Goal: Transaction & Acquisition: Book appointment/travel/reservation

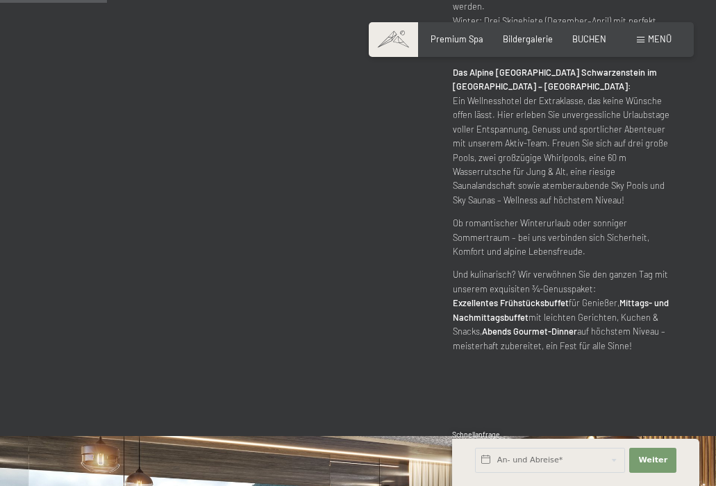
scroll to position [819, 0]
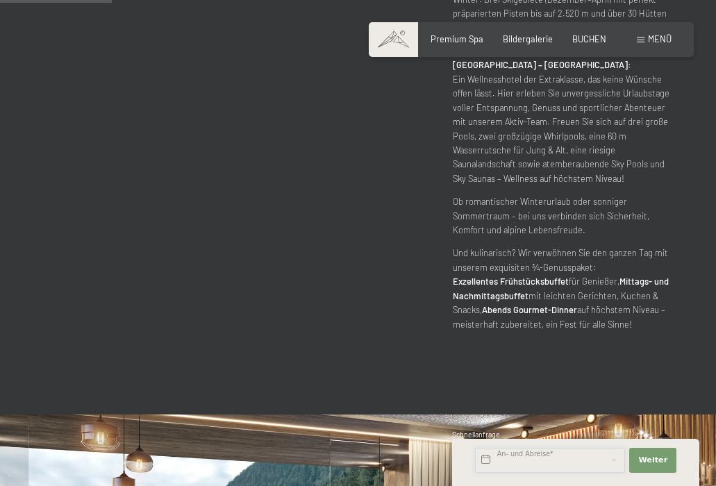
click at [564, 455] on input "text" at bounding box center [550, 460] width 150 height 25
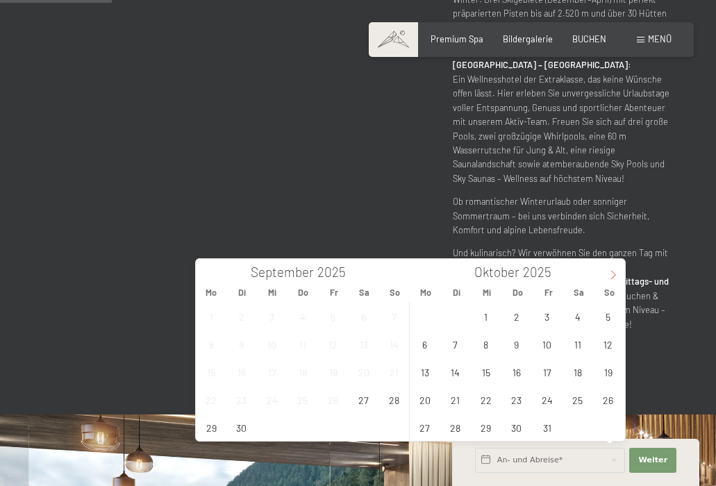
click at [616, 273] on icon at bounding box center [613, 275] width 10 height 10
click at [607, 314] on span "7" at bounding box center [607, 316] width 27 height 27
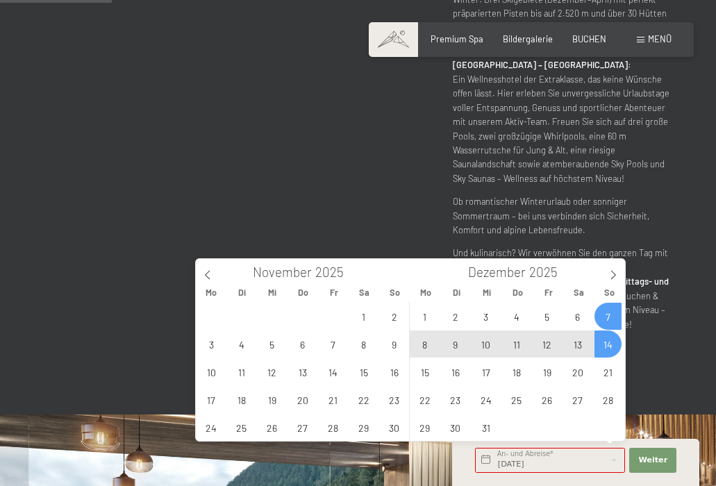
click at [608, 344] on span "14" at bounding box center [607, 343] width 27 height 27
type input "[DATE] - [DATE]"
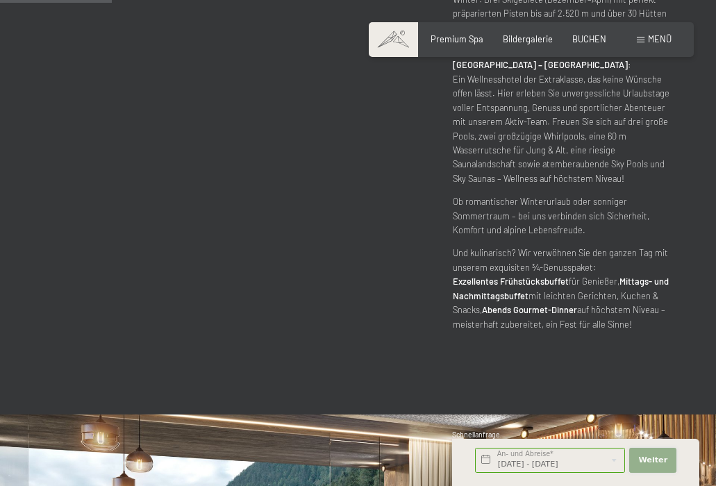
click at [651, 459] on span "Weiter" at bounding box center [652, 460] width 29 height 11
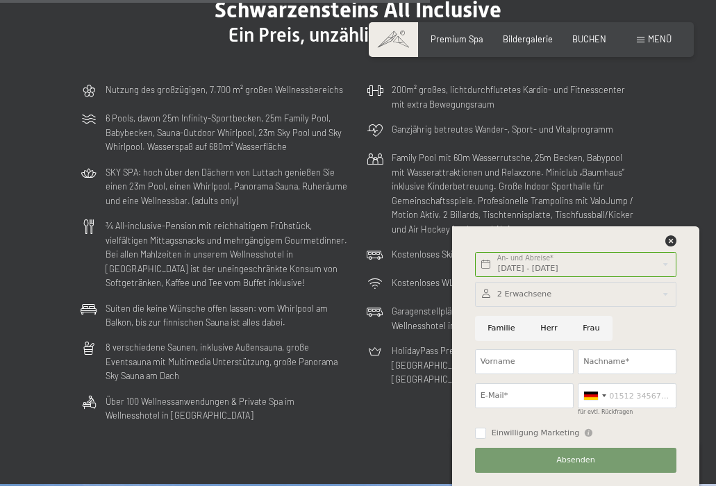
scroll to position [2826, 0]
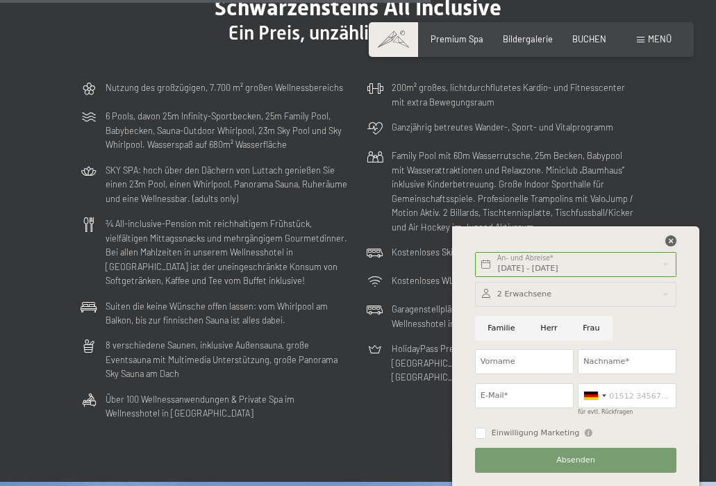
click at [672, 238] on icon at bounding box center [670, 240] width 11 height 11
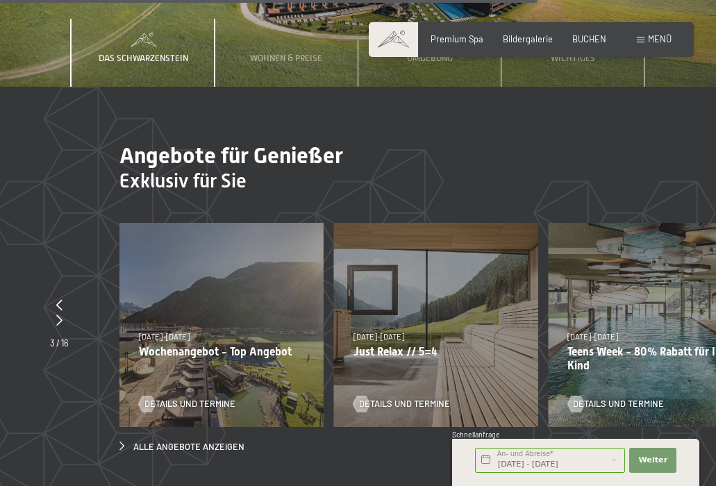
scroll to position [3537, 0]
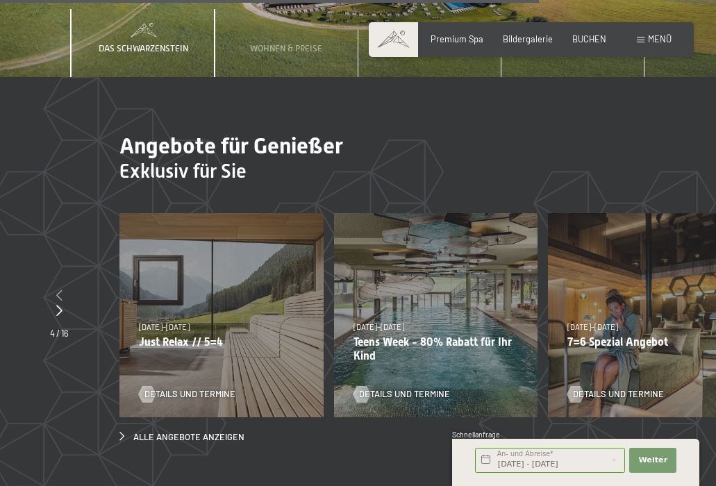
click at [58, 289] on icon at bounding box center [59, 294] width 6 height 11
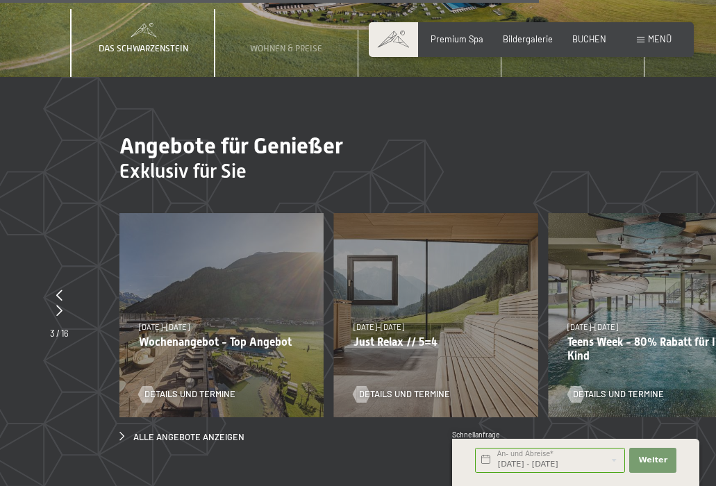
click at [682, 272] on div "[DATE]–[DATE] [DATE]–[DATE] [DATE]–[DATE] [DATE]–[DATE] [DATE]–[DATE] [DATE]–[D…" at bounding box center [650, 315] width 204 height 204
click at [58, 305] on icon at bounding box center [59, 310] width 6 height 11
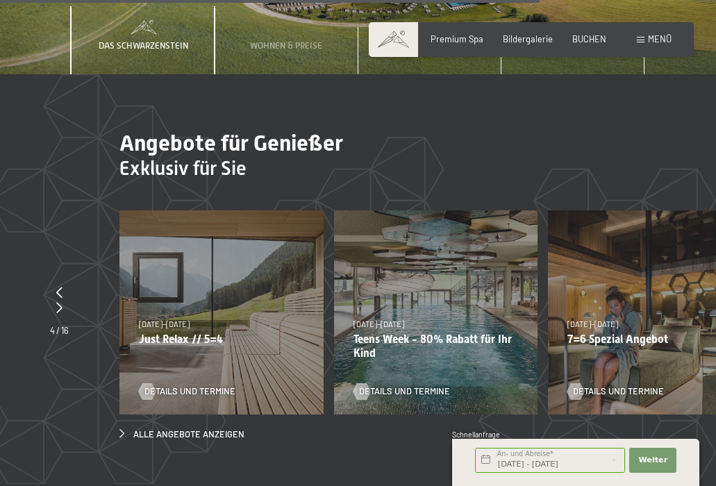
scroll to position [3540, 0]
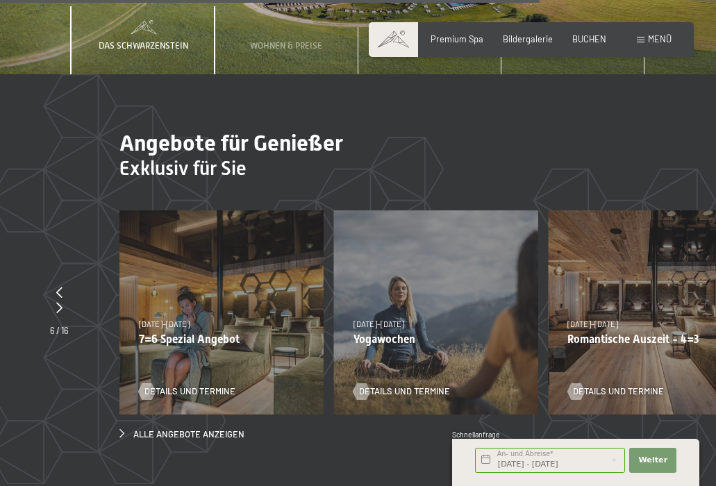
click at [199, 294] on div "[DATE]–[DATE] [DATE]–[DATE] [DATE]–[DATE] [DATE]–[DATE] [DATE]–[DATE] [DATE]–[D…" at bounding box center [221, 312] width 204 height 204
click at [184, 385] on span "Details und Termine" at bounding box center [203, 391] width 91 height 12
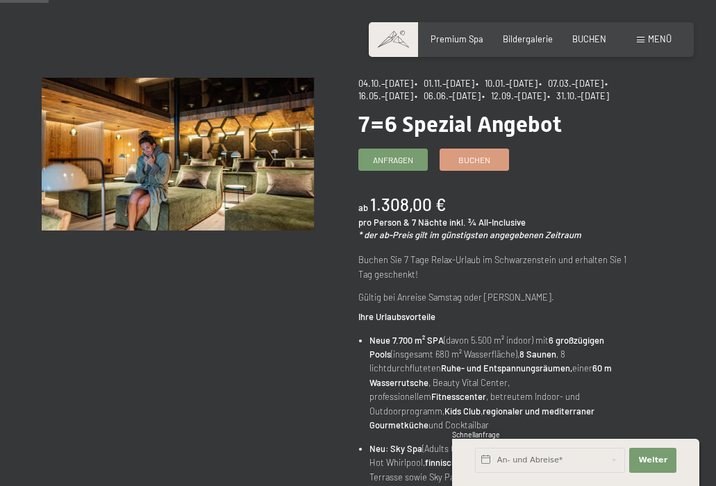
scroll to position [77, 0]
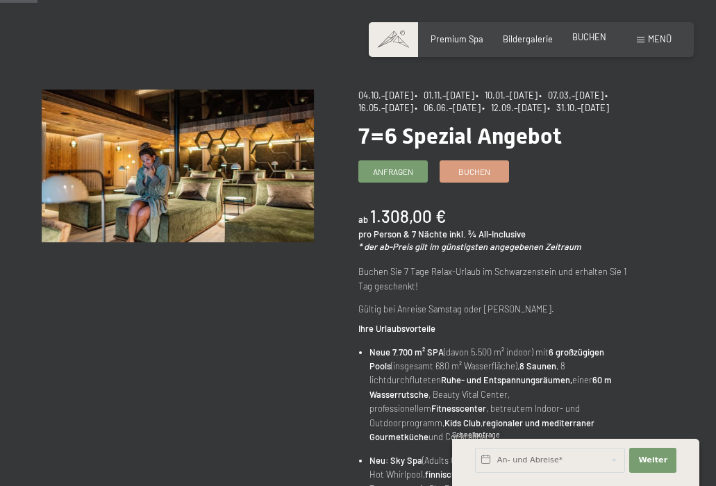
click at [587, 38] on span "BUCHEN" at bounding box center [589, 36] width 34 height 11
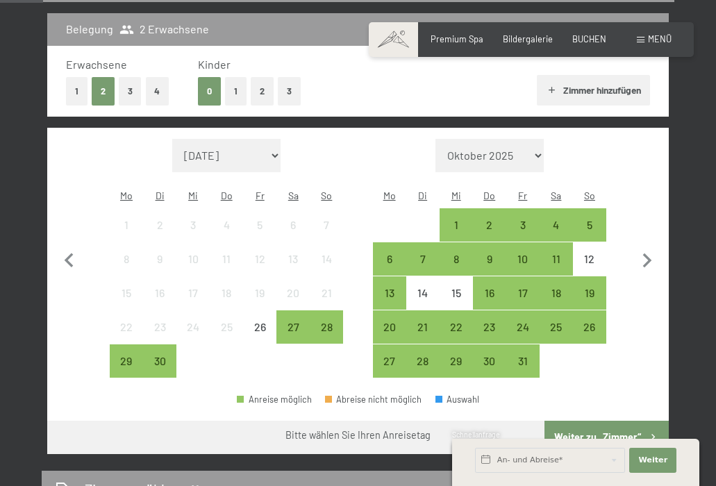
scroll to position [312, 0]
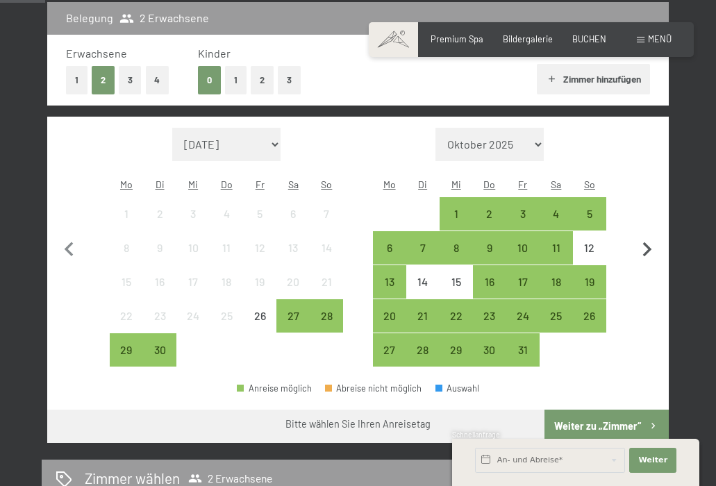
click at [648, 242] on icon "button" at bounding box center [646, 249] width 9 height 15
select select "[DATE]"
select select "2025-11-01"
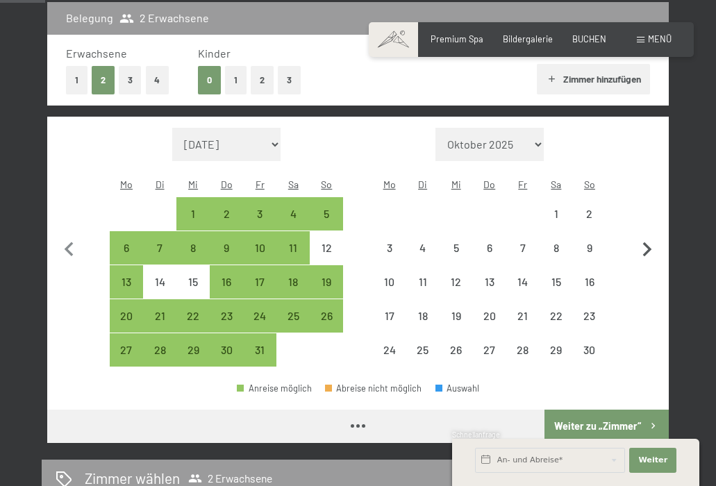
click at [648, 242] on icon "button" at bounding box center [646, 249] width 9 height 15
select select "2025-11-01"
select select "2025-12-01"
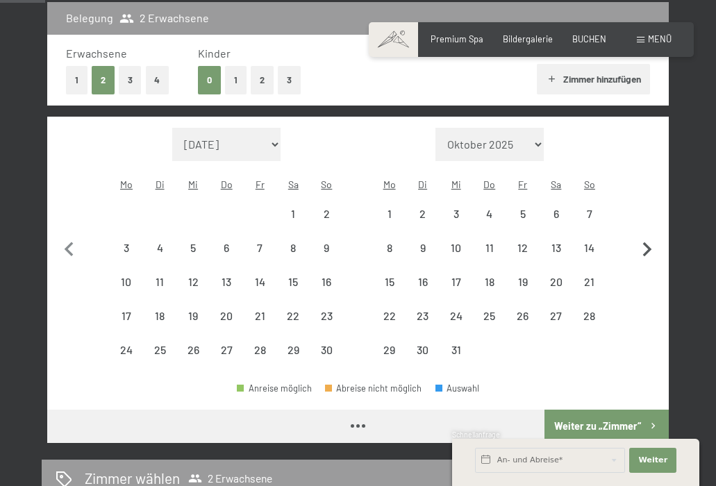
select select "2025-11-01"
select select "2025-12-01"
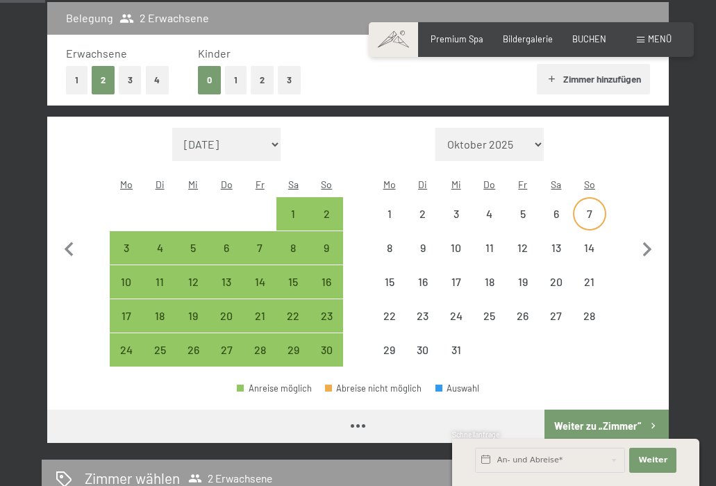
select select "2025-11-01"
select select "2025-12-01"
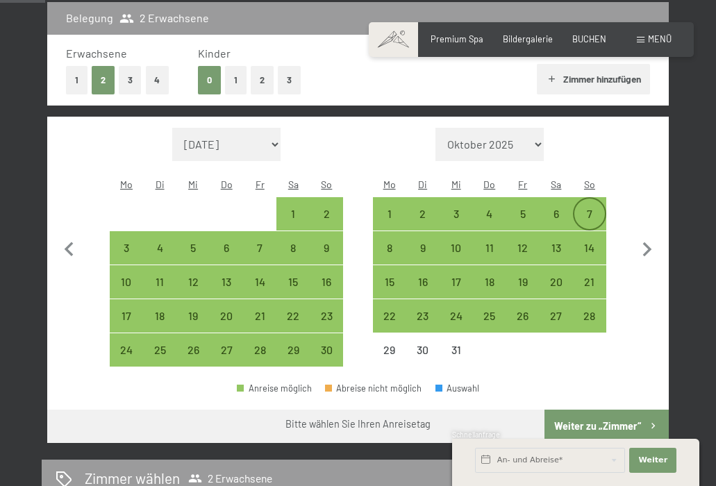
click at [590, 208] on div "7" at bounding box center [589, 223] width 31 height 31
select select "2025-11-01"
select select "2025-12-01"
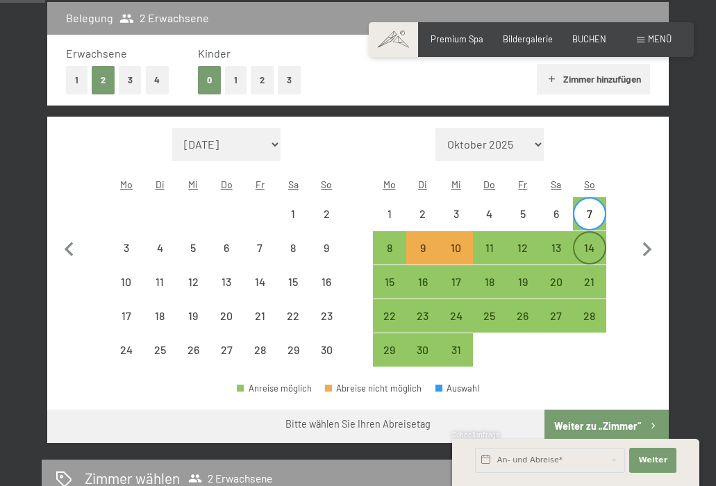
click at [592, 242] on div "14" at bounding box center [589, 257] width 31 height 31
select select "2025-11-01"
select select "2025-12-01"
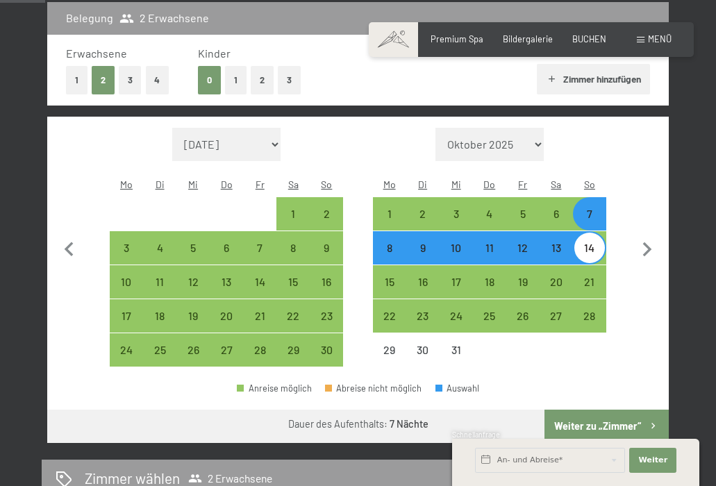
click at [593, 410] on button "Weiter zu „Zimmer“" at bounding box center [606, 426] width 124 height 33
select select "2025-11-01"
select select "2025-12-01"
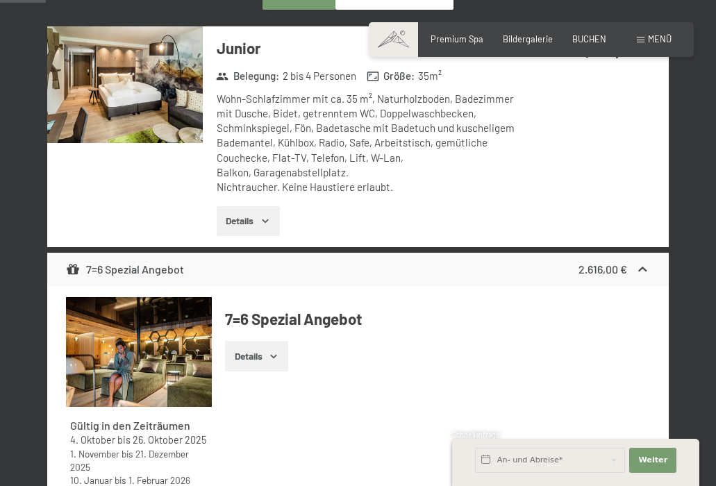
scroll to position [400, 0]
